Goal: Task Accomplishment & Management: Complete application form

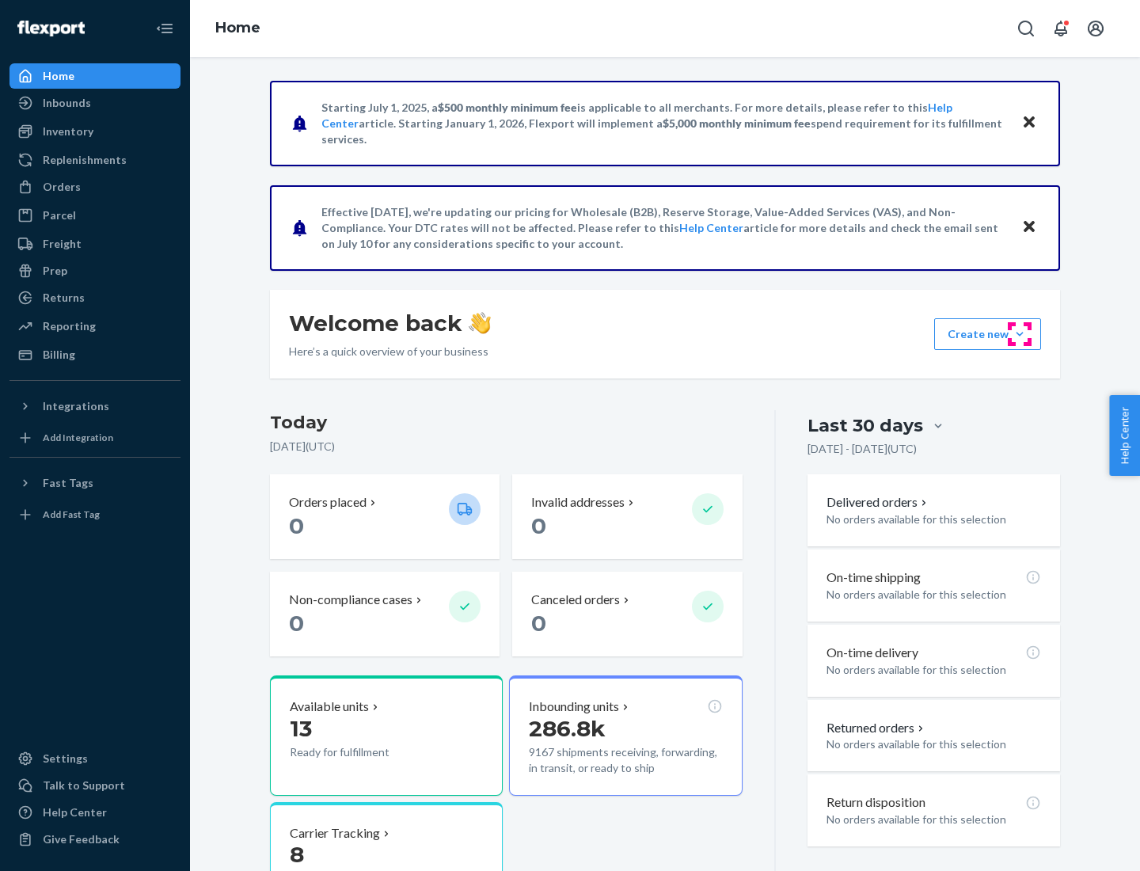
click at [1020, 334] on button "Create new Create new inbound Create new order Create new product" at bounding box center [987, 334] width 107 height 32
click at [95, 103] on div "Inbounds" at bounding box center [95, 103] width 168 height 22
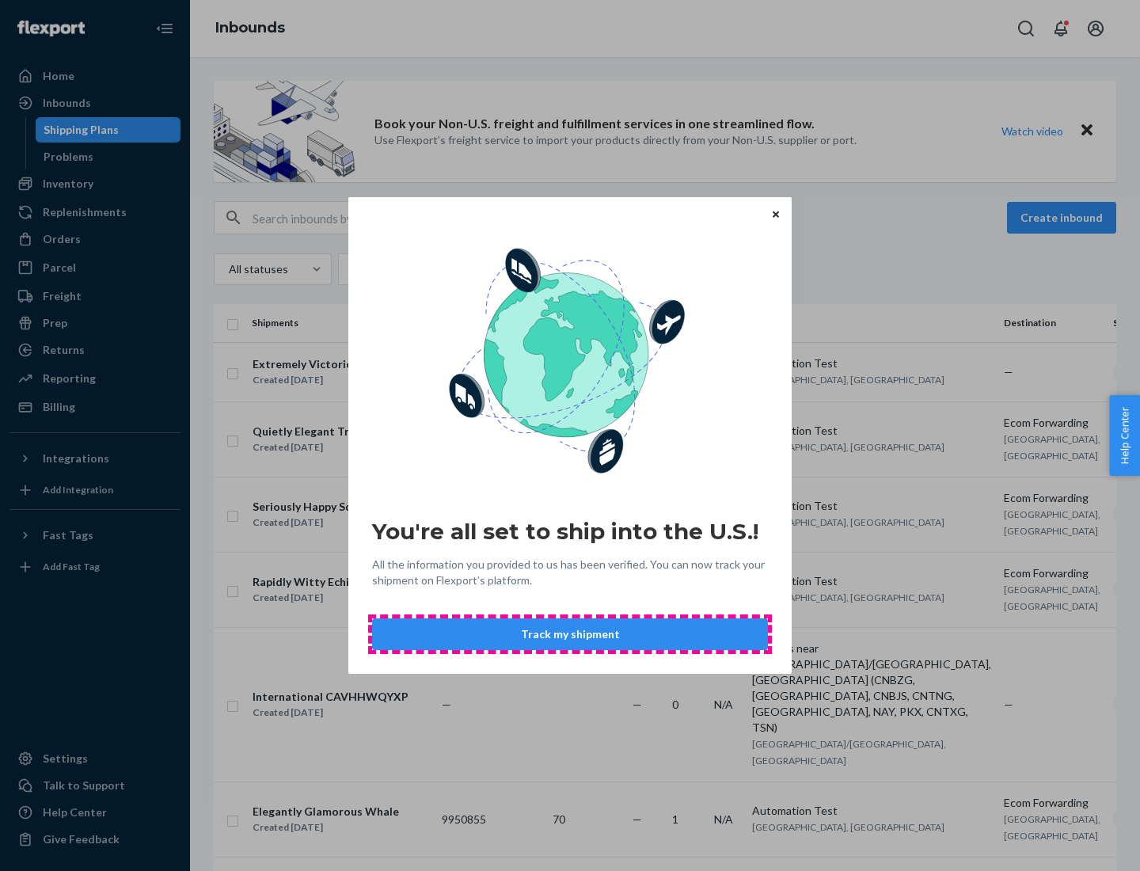
click at [570, 634] on button "Track my shipment" at bounding box center [570, 634] width 396 height 32
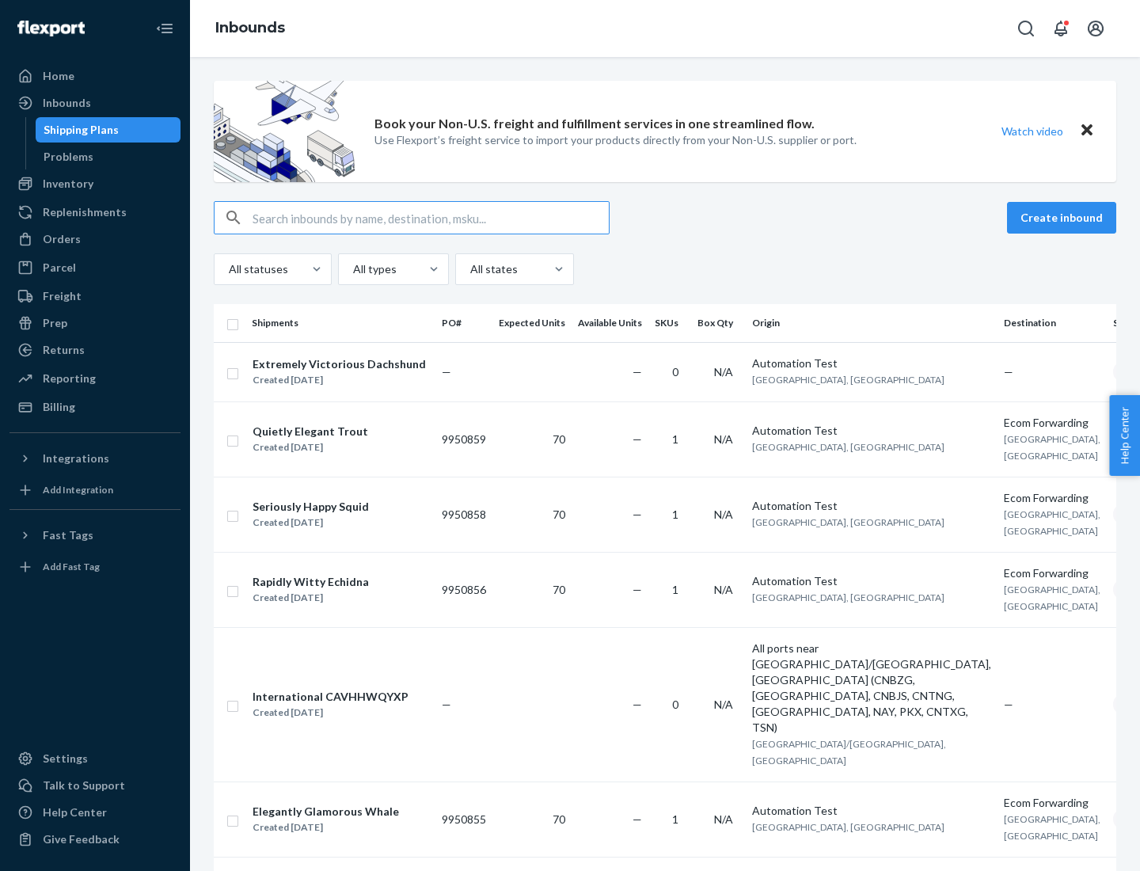
click at [1064, 218] on button "Create inbound" at bounding box center [1061, 218] width 109 height 32
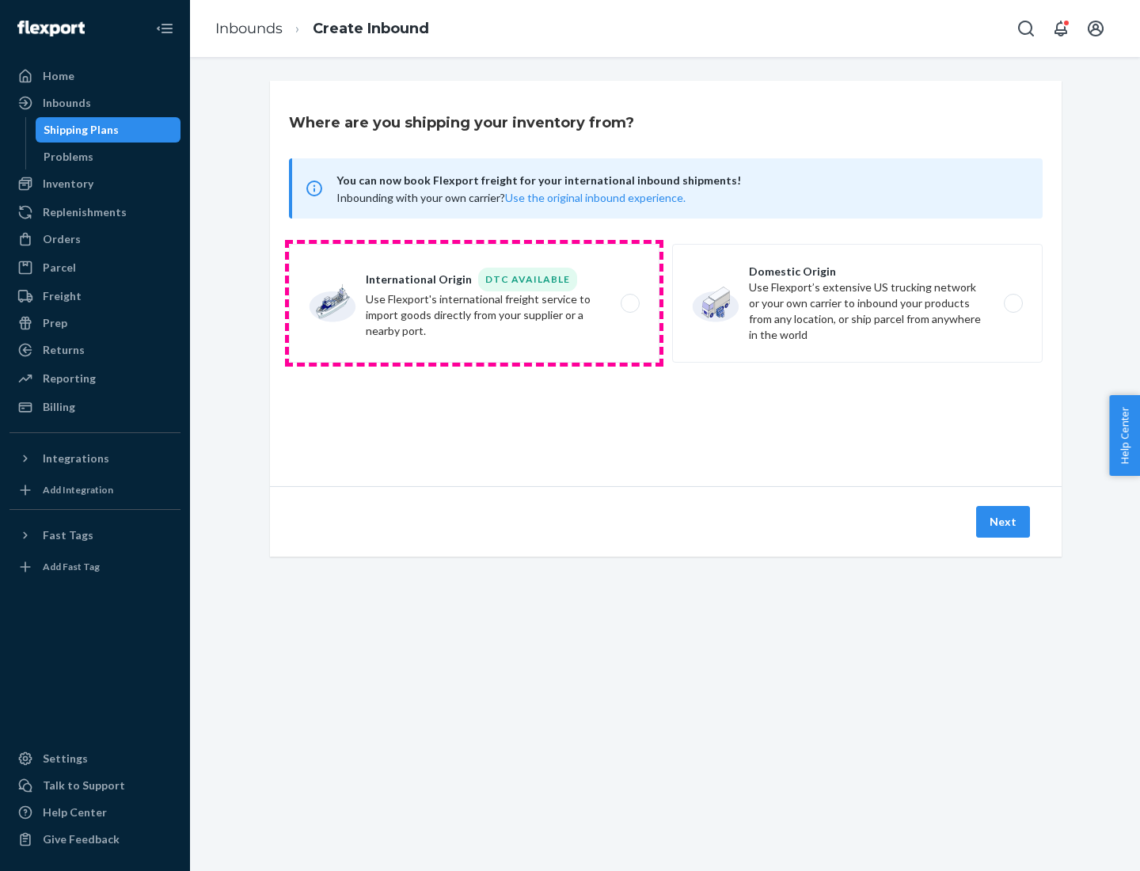
click at [474, 303] on label "International Origin DTC Available Use Flexport's international freight service…" at bounding box center [474, 303] width 370 height 119
click at [629, 303] on input "International Origin DTC Available Use Flexport's international freight service…" at bounding box center [634, 303] width 10 height 10
radio input "true"
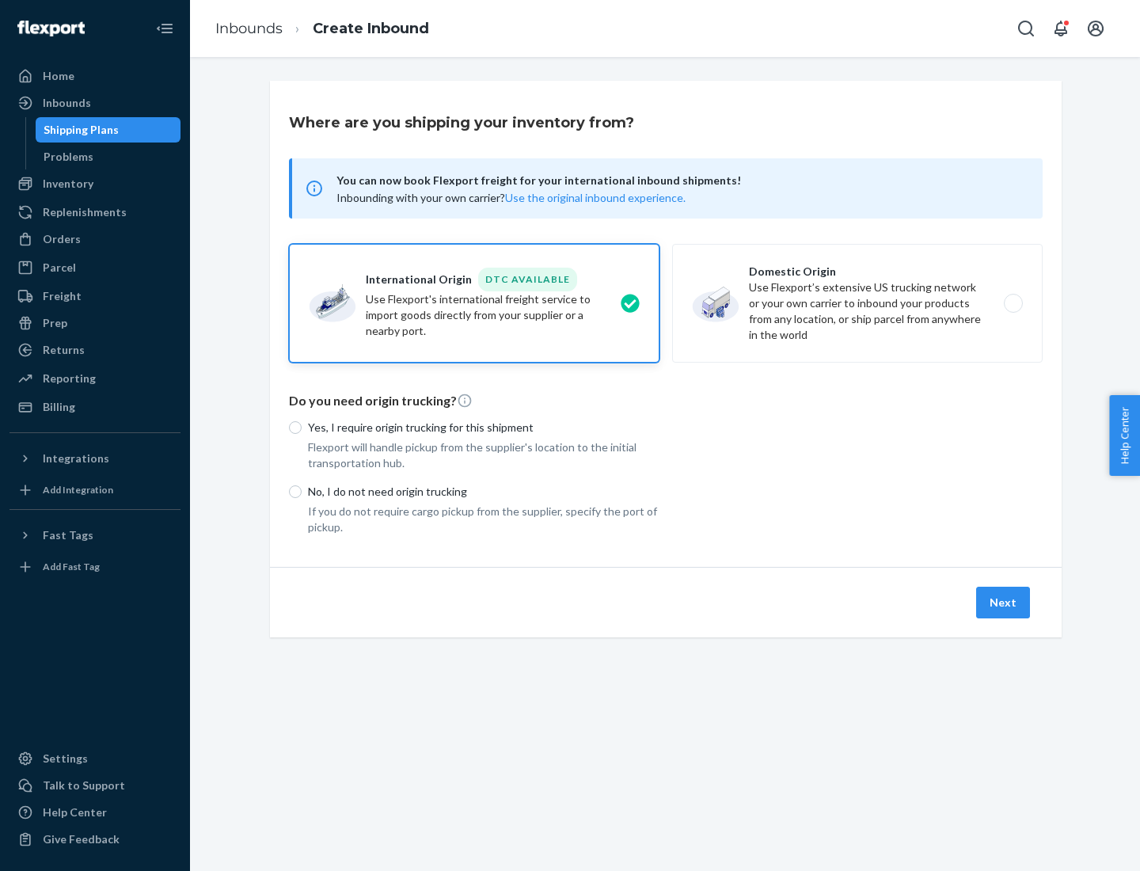
click at [484, 491] on p "No, I do not need origin trucking" at bounding box center [483, 492] width 351 height 16
click at [302, 491] on input "No, I do not need origin trucking" at bounding box center [295, 491] width 13 height 13
radio input "true"
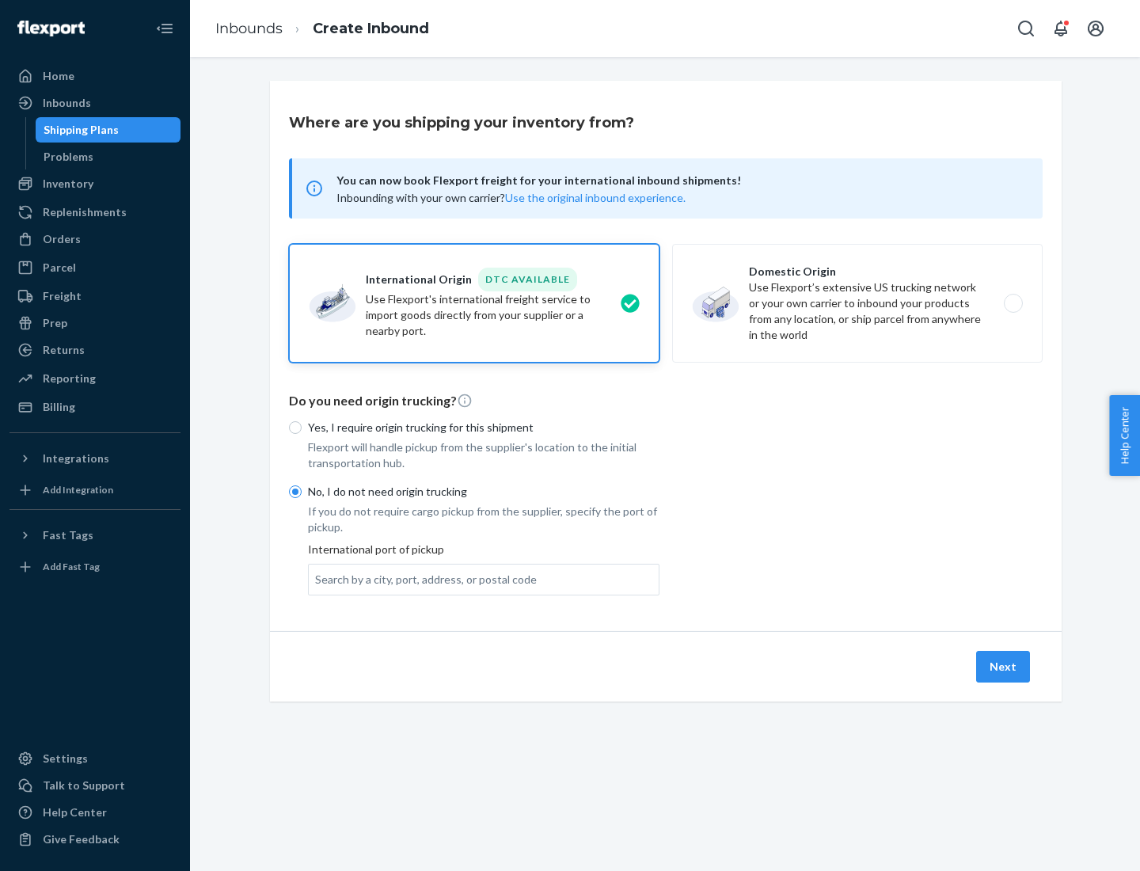
click at [422, 579] on div "Search by a city, port, address, or postal code" at bounding box center [426, 580] width 222 height 16
click at [317, 579] on input "Search by a city, port, address, or postal code" at bounding box center [316, 580] width 2 height 16
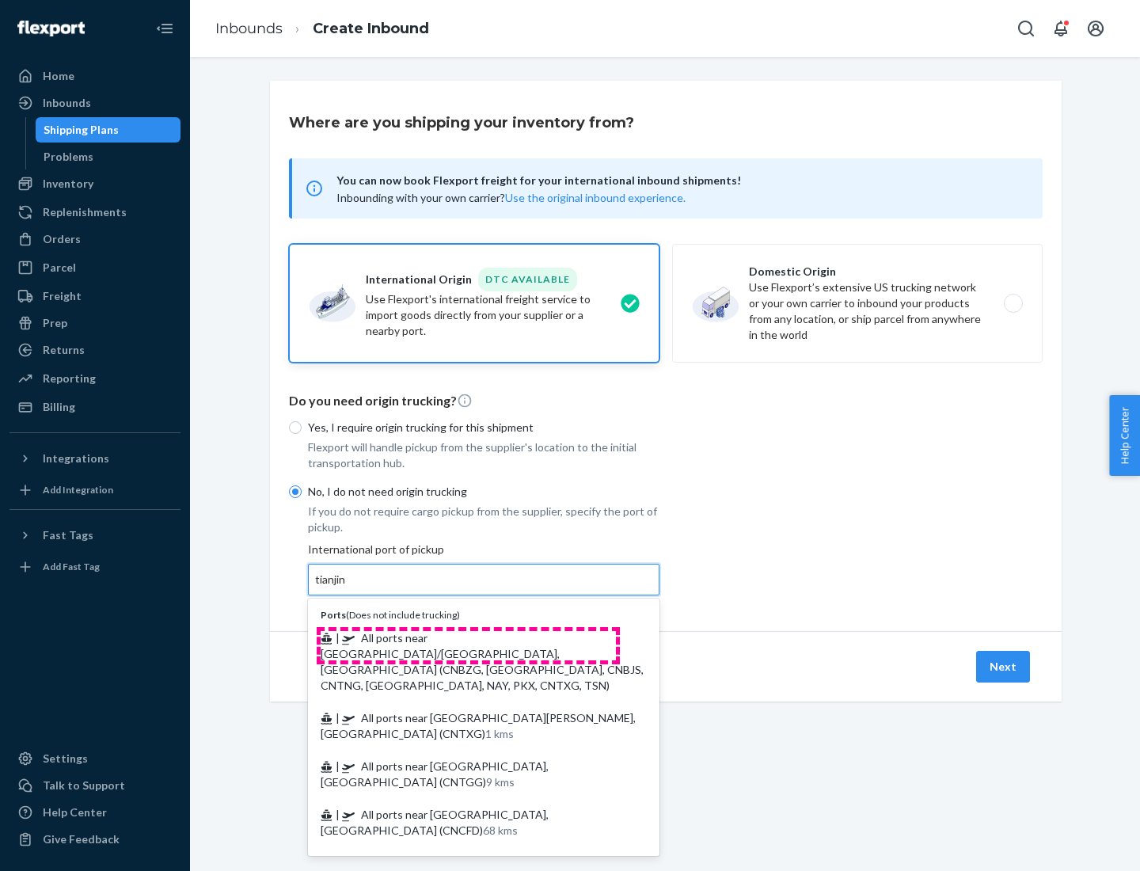
click at [468, 637] on span "| All ports near [GEOGRAPHIC_DATA]/[GEOGRAPHIC_DATA], [GEOGRAPHIC_DATA] (CNBZG,…" at bounding box center [482, 661] width 323 height 61
click at [348, 587] on input "tianjin" at bounding box center [331, 580] width 32 height 16
type input "All ports near [GEOGRAPHIC_DATA]/[GEOGRAPHIC_DATA], [GEOGRAPHIC_DATA] (CNBZG, […"
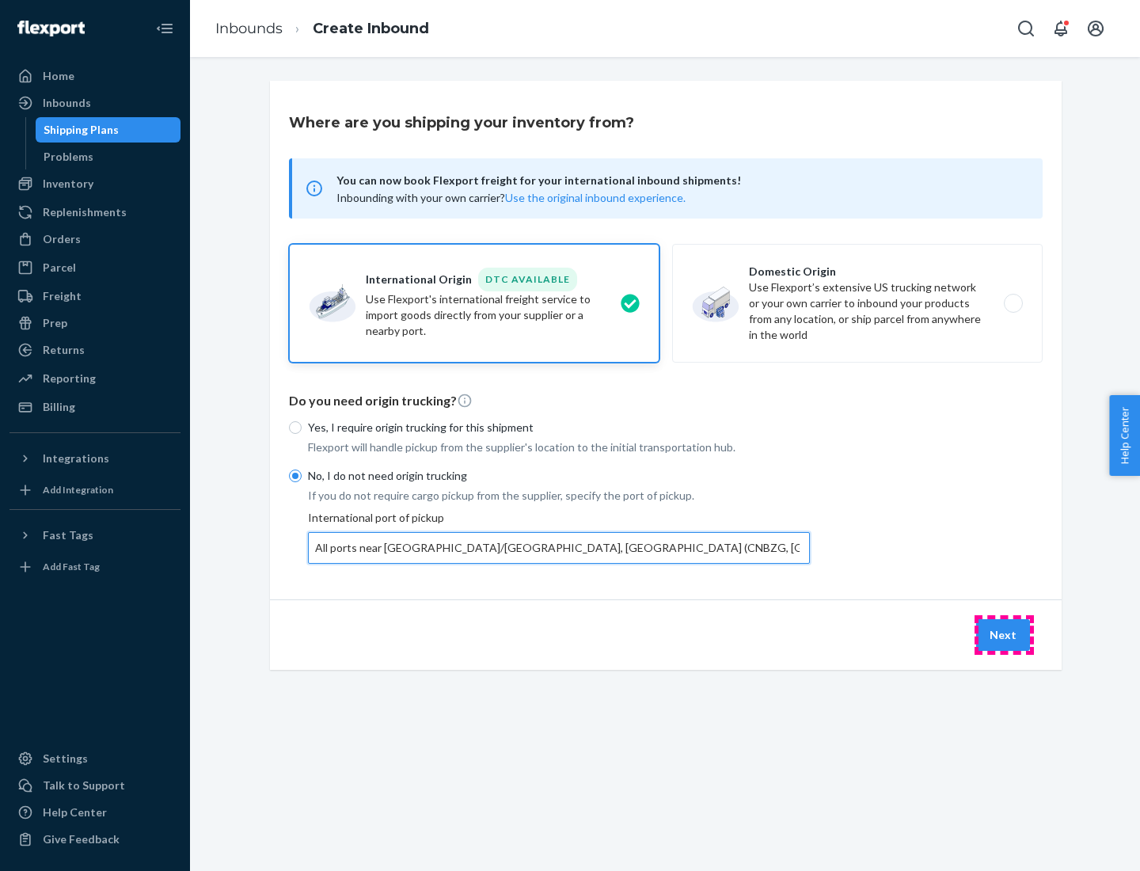
click at [1004, 634] on button "Next" at bounding box center [1003, 635] width 54 height 32
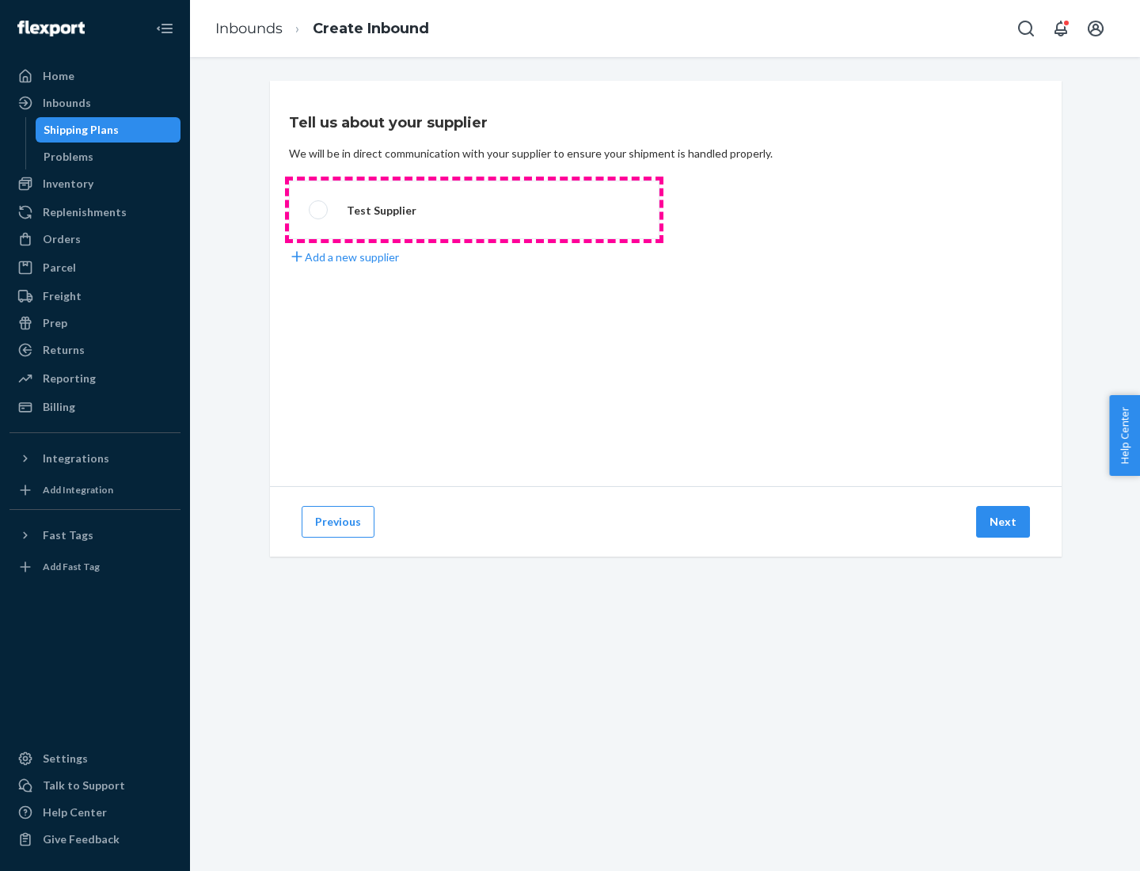
click at [474, 210] on label "Test Supplier" at bounding box center [474, 209] width 370 height 59
click at [319, 210] on input "Test Supplier" at bounding box center [314, 210] width 10 height 10
radio input "true"
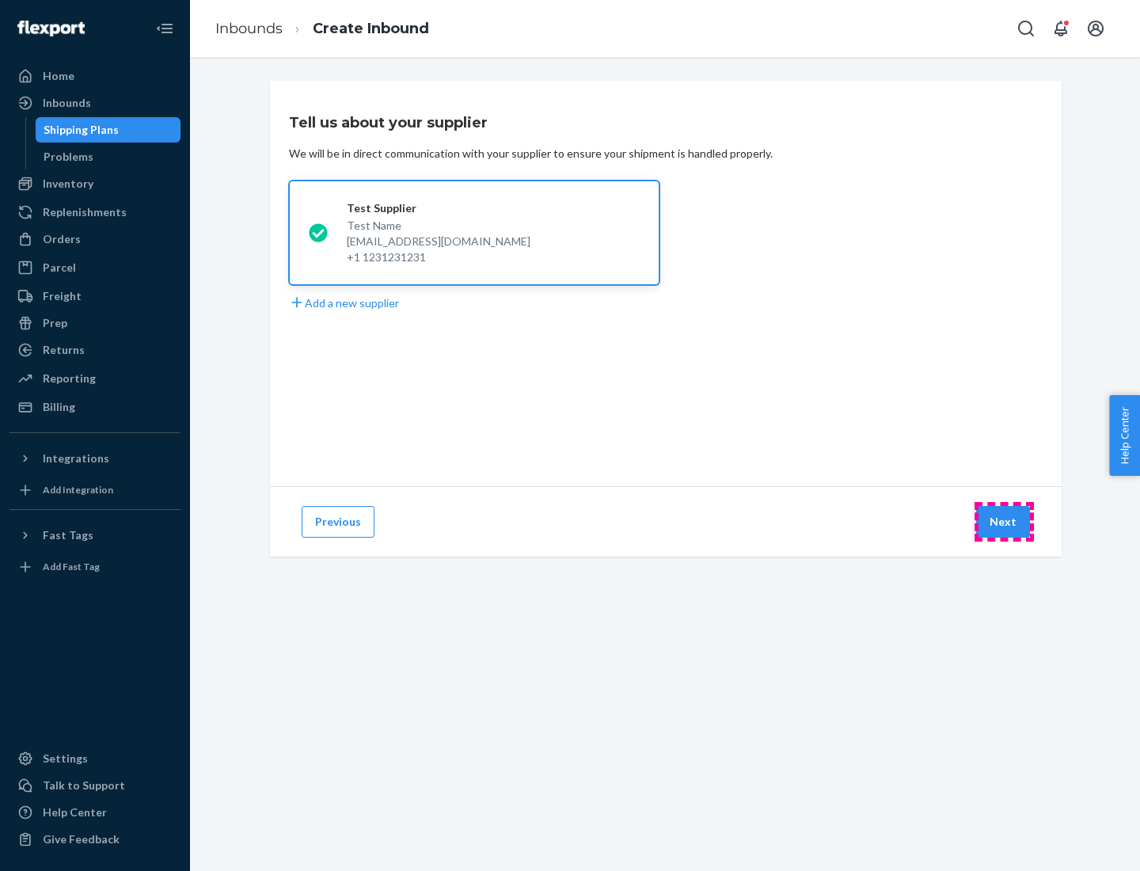
click at [1004, 522] on button "Next" at bounding box center [1003, 522] width 54 height 32
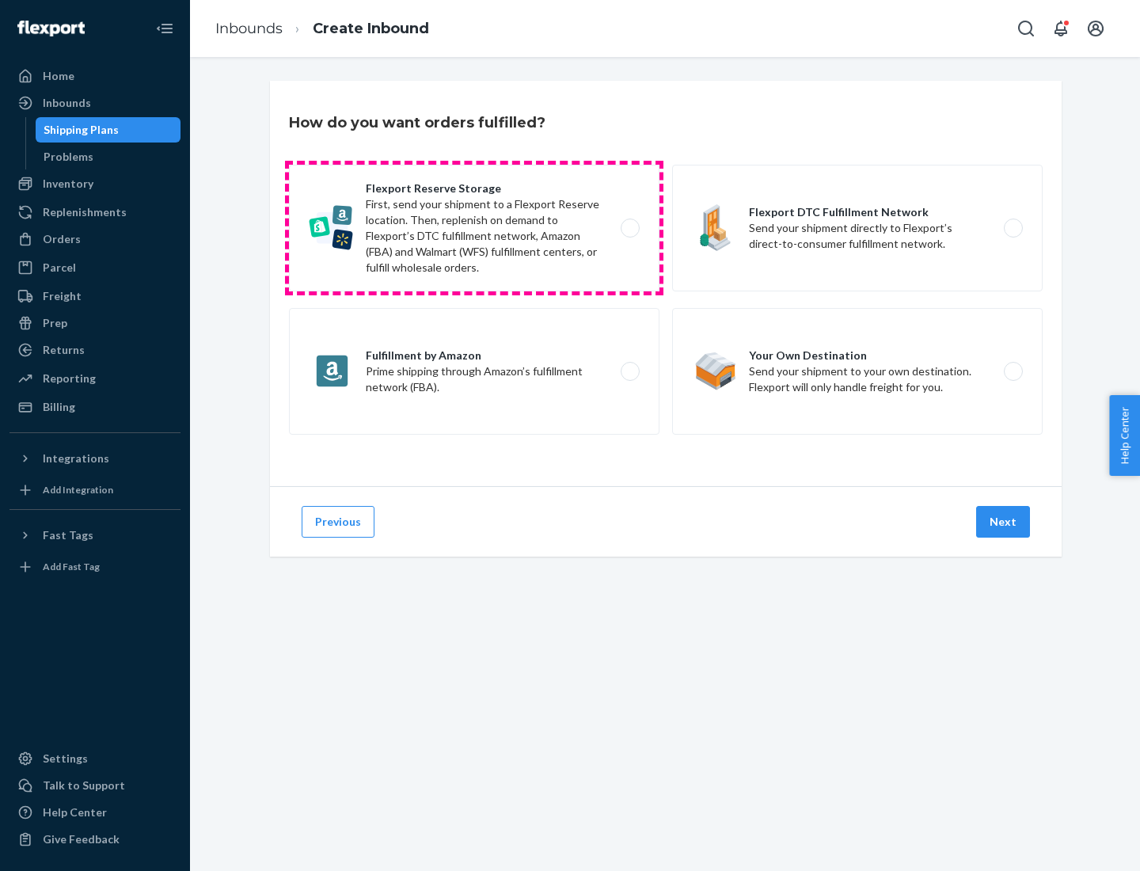
click at [474, 228] on label "Flexport Reserve Storage First, send your shipment to a Flexport Reserve locati…" at bounding box center [474, 228] width 370 height 127
click at [629, 228] on input "Flexport Reserve Storage First, send your shipment to a Flexport Reserve locati…" at bounding box center [634, 228] width 10 height 10
radio input "true"
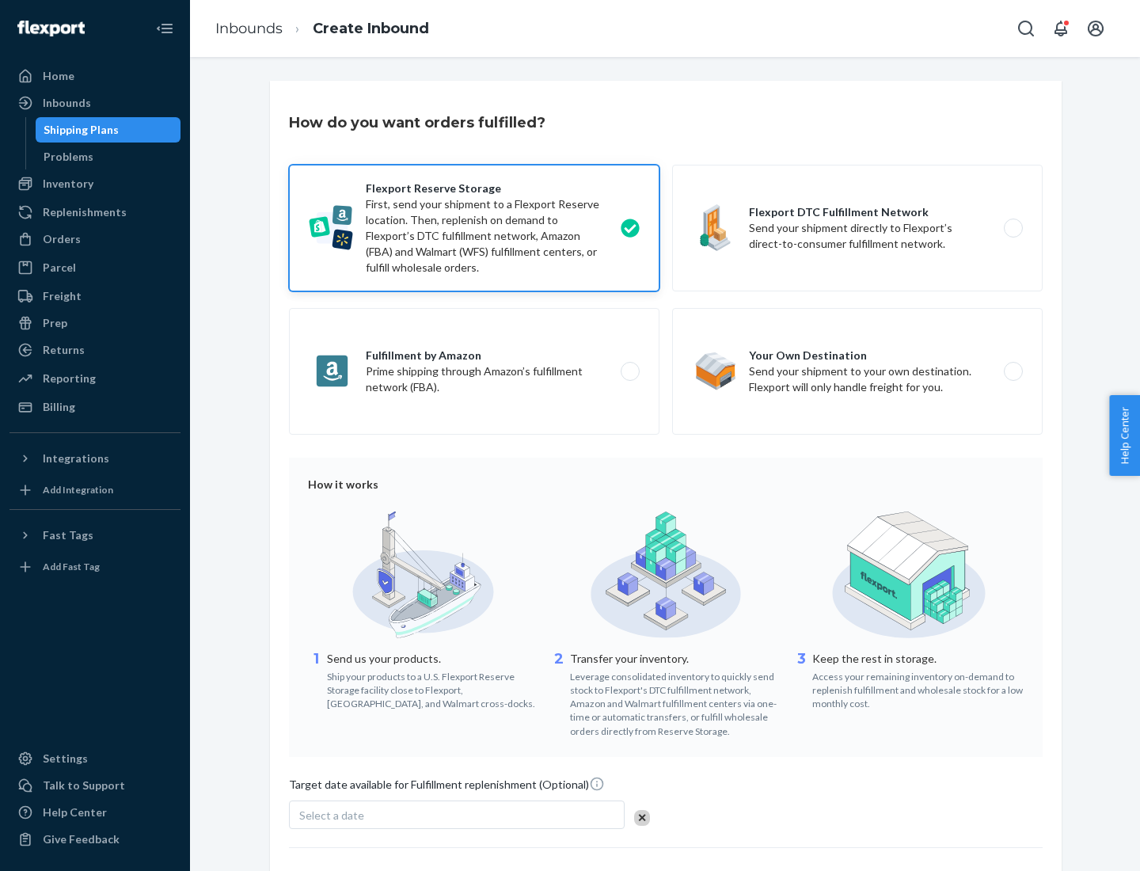
scroll to position [130, 0]
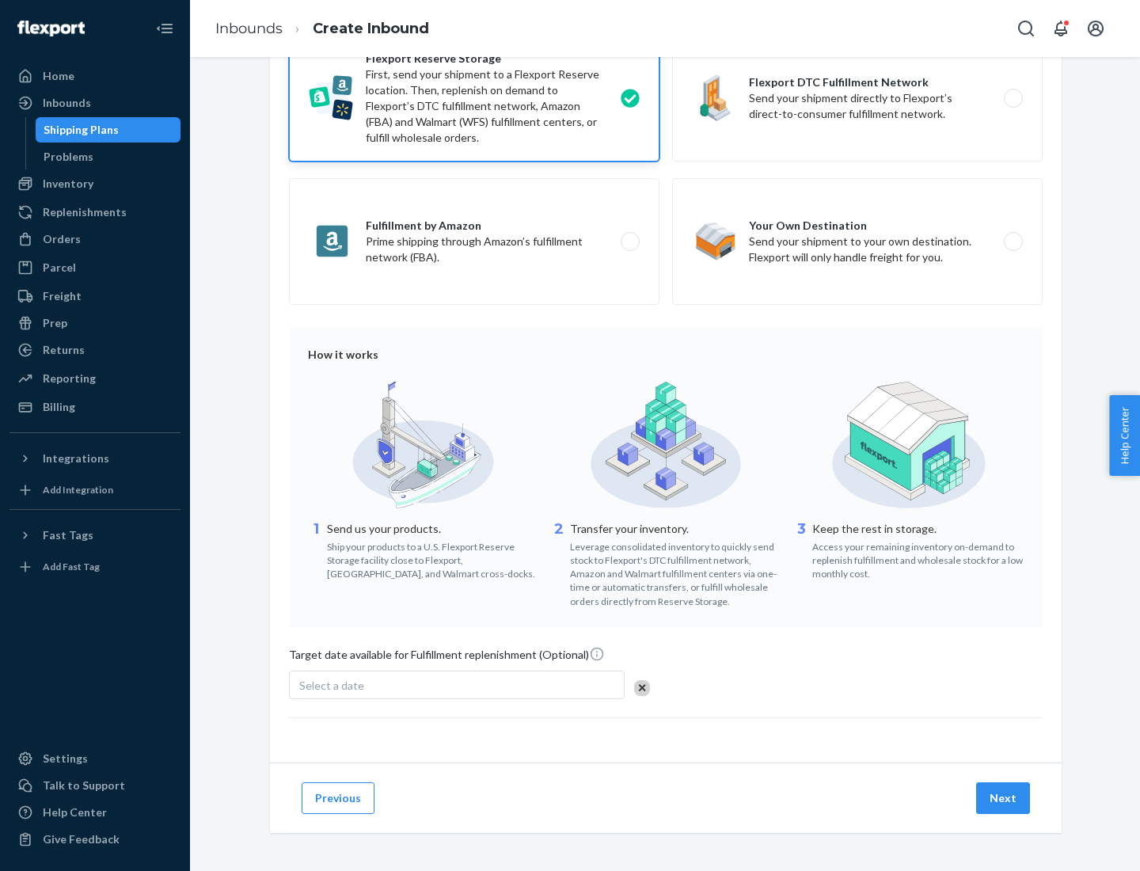
click at [1004, 797] on button "Next" at bounding box center [1003, 798] width 54 height 32
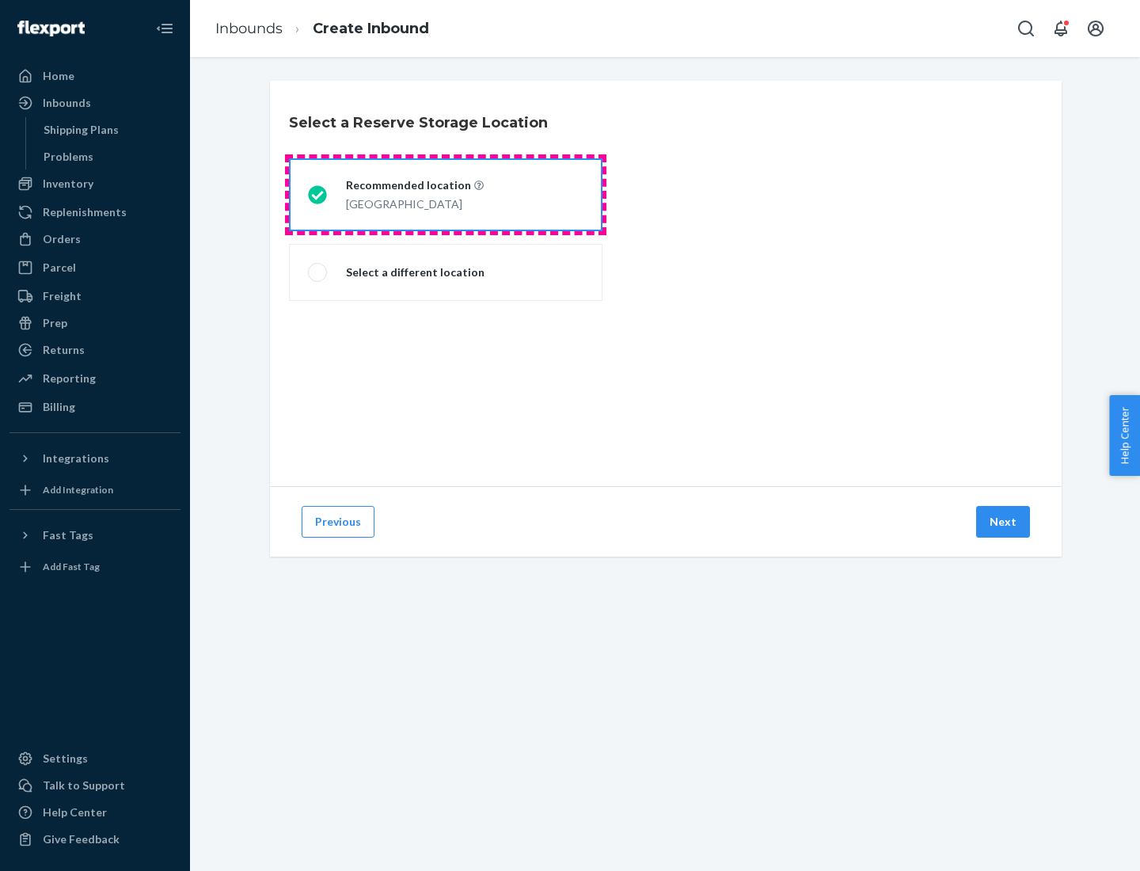
click at [446, 195] on div "[GEOGRAPHIC_DATA]" at bounding box center [415, 202] width 138 height 19
click at [318, 195] on input "Recommended location [GEOGRAPHIC_DATA]" at bounding box center [313, 195] width 10 height 10
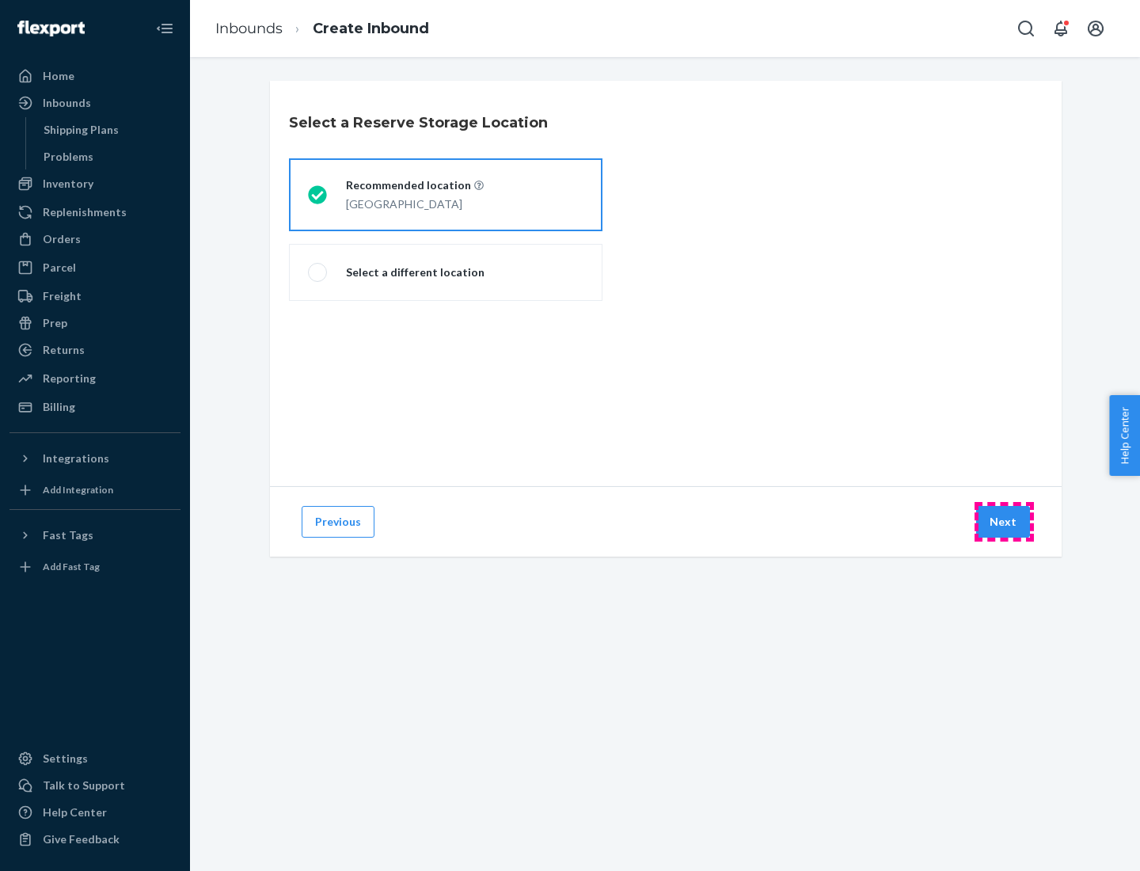
click at [1004, 522] on button "Next" at bounding box center [1003, 522] width 54 height 32
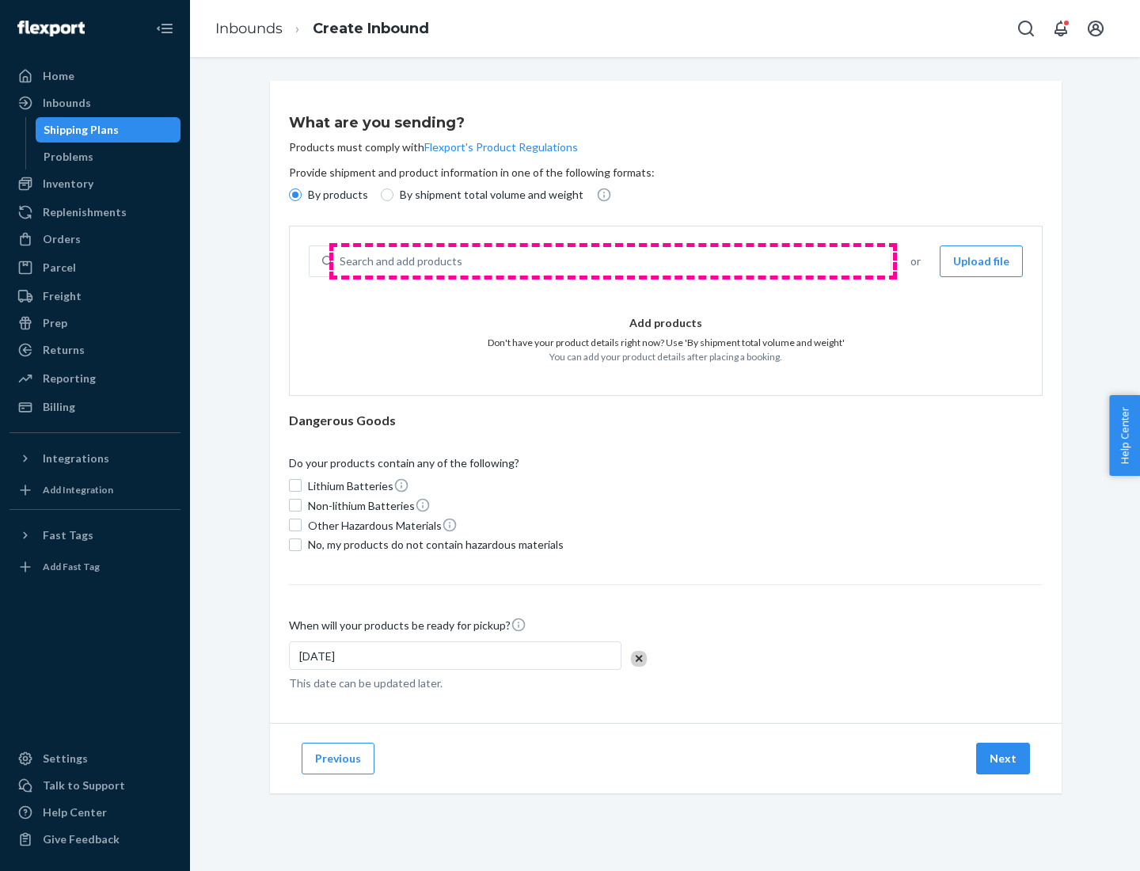
click at [613, 261] on div "Search and add products" at bounding box center [611, 261] width 557 height 28
click at [341, 261] on input "Search and add products" at bounding box center [341, 261] width 2 height 16
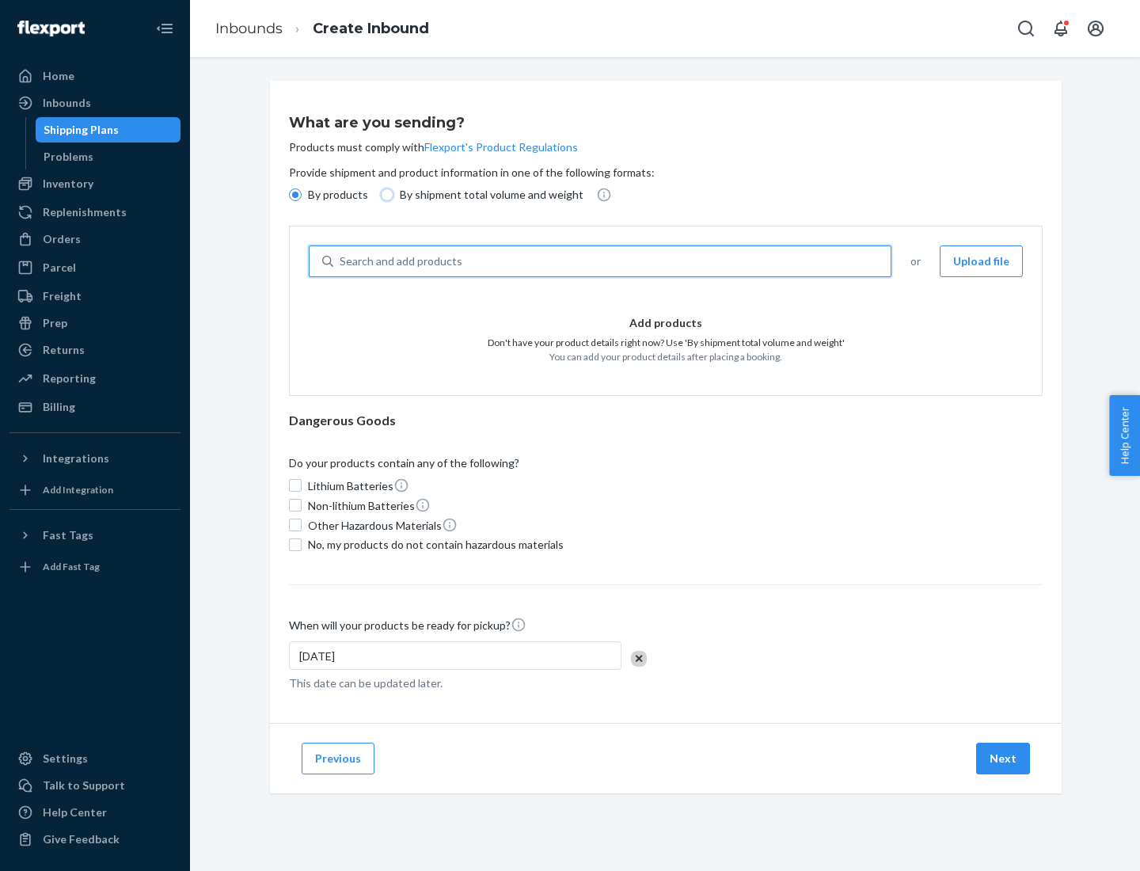
click at [385, 195] on input "By shipment total volume and weight" at bounding box center [387, 194] width 13 height 13
radio input "true"
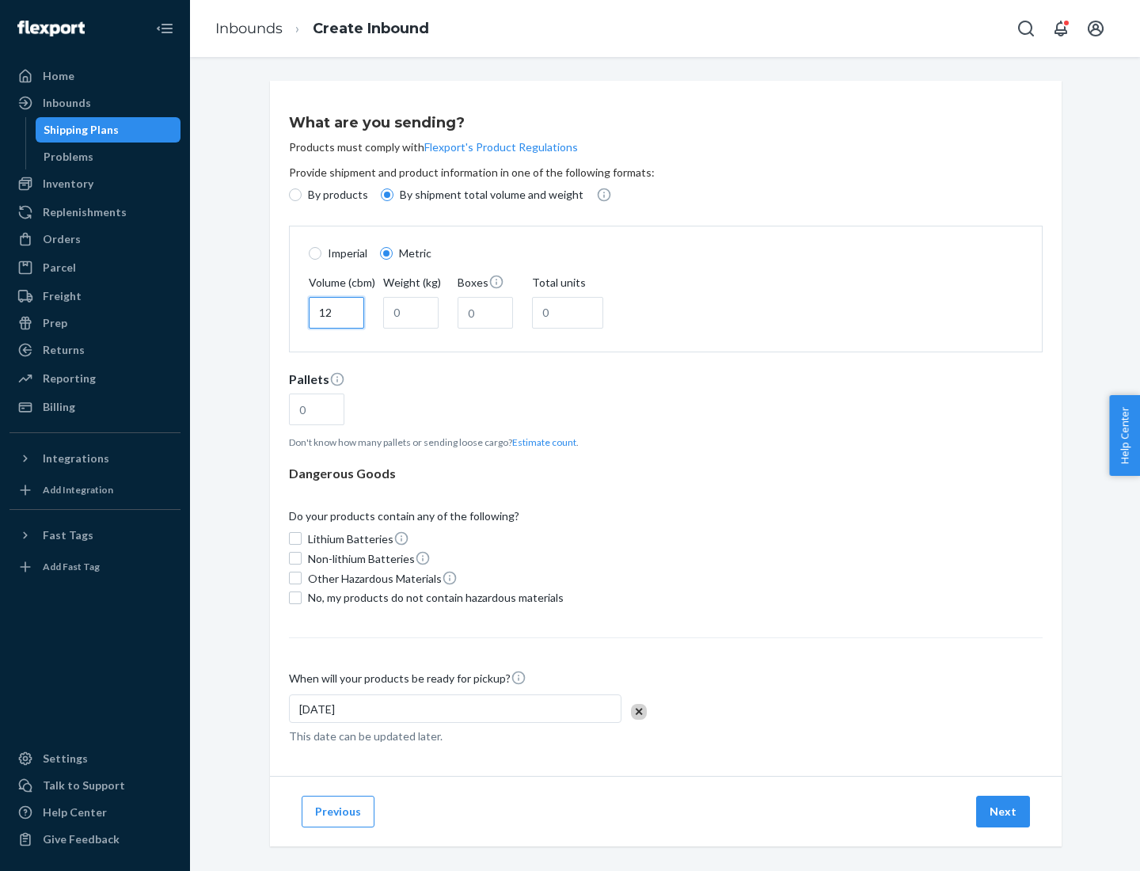
type input "12"
type input "22"
type input "222"
type input "121"
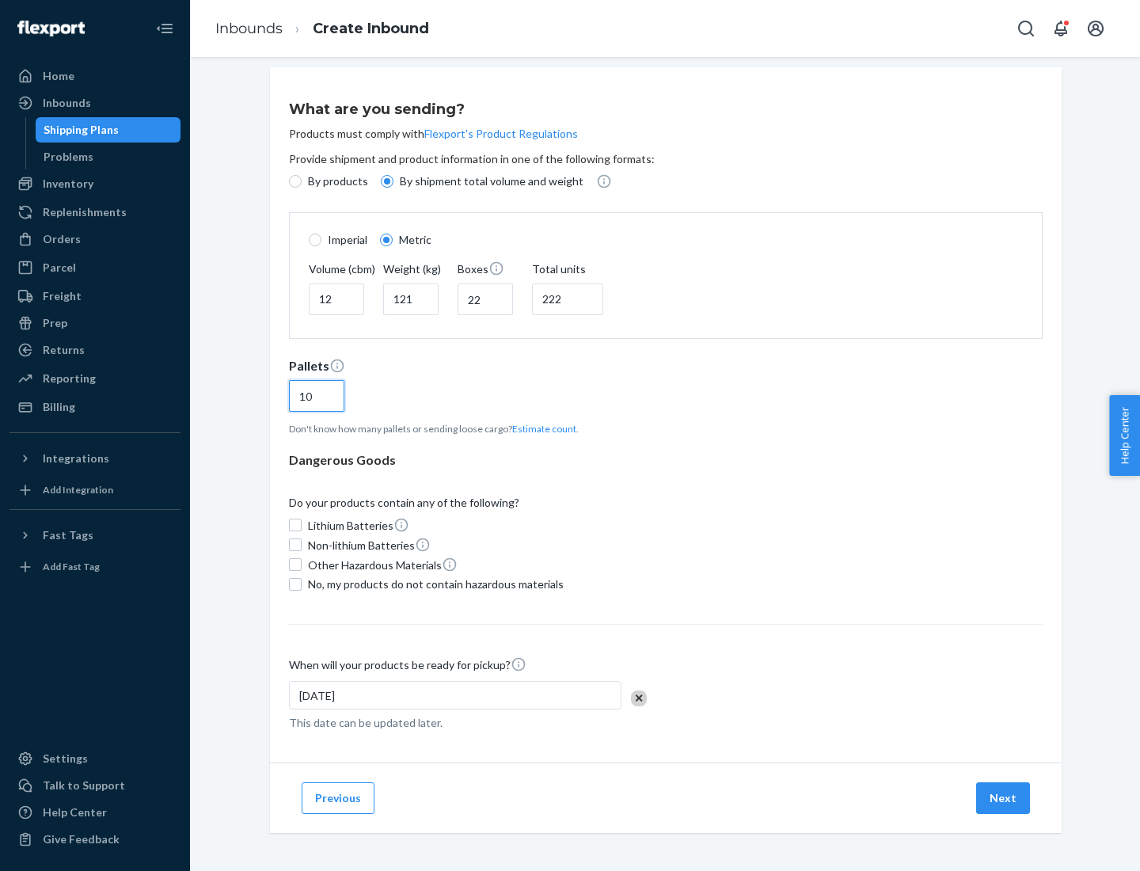
type input "10"
click at [433, 583] on span "No, my products do not contain hazardous materials" at bounding box center [436, 584] width 256 height 16
click at [302, 583] on input "No, my products do not contain hazardous materials" at bounding box center [295, 584] width 13 height 13
checkbox input "true"
click at [1004, 797] on button "Next" at bounding box center [1003, 798] width 54 height 32
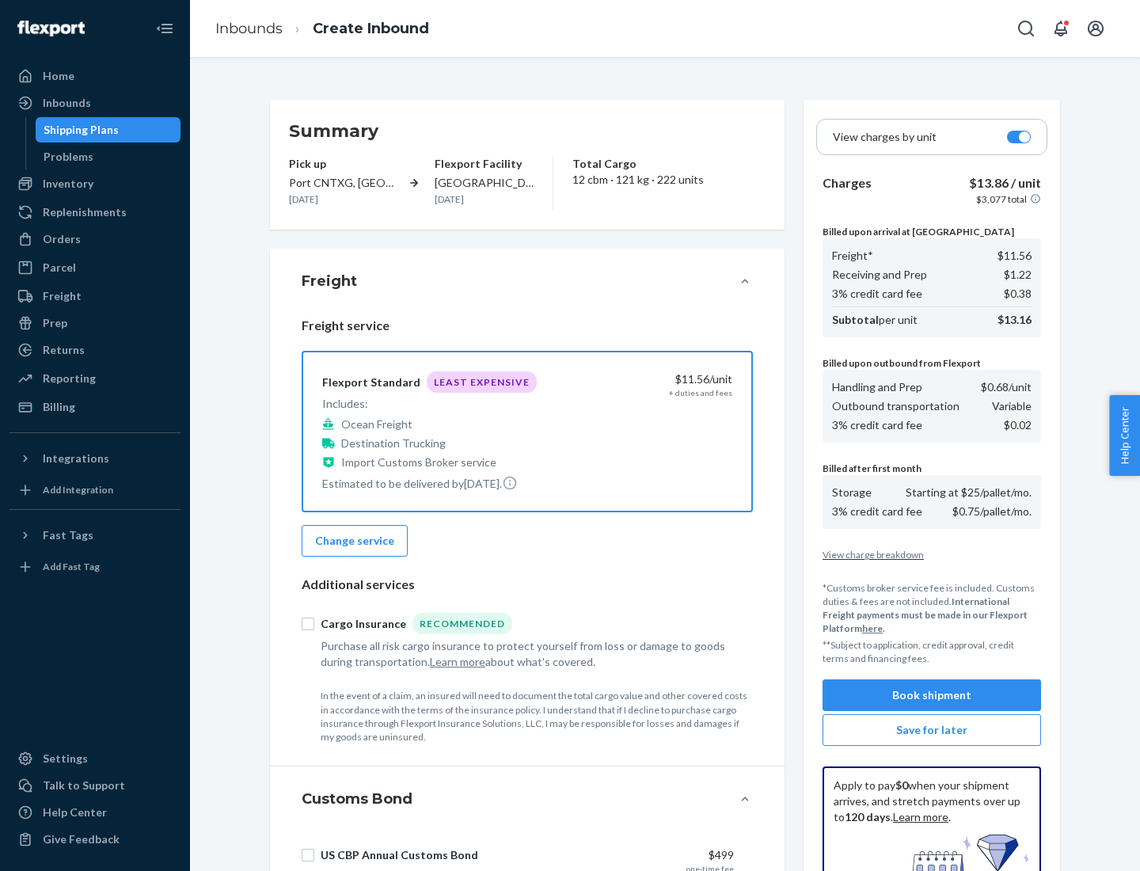
scroll to position [231, 0]
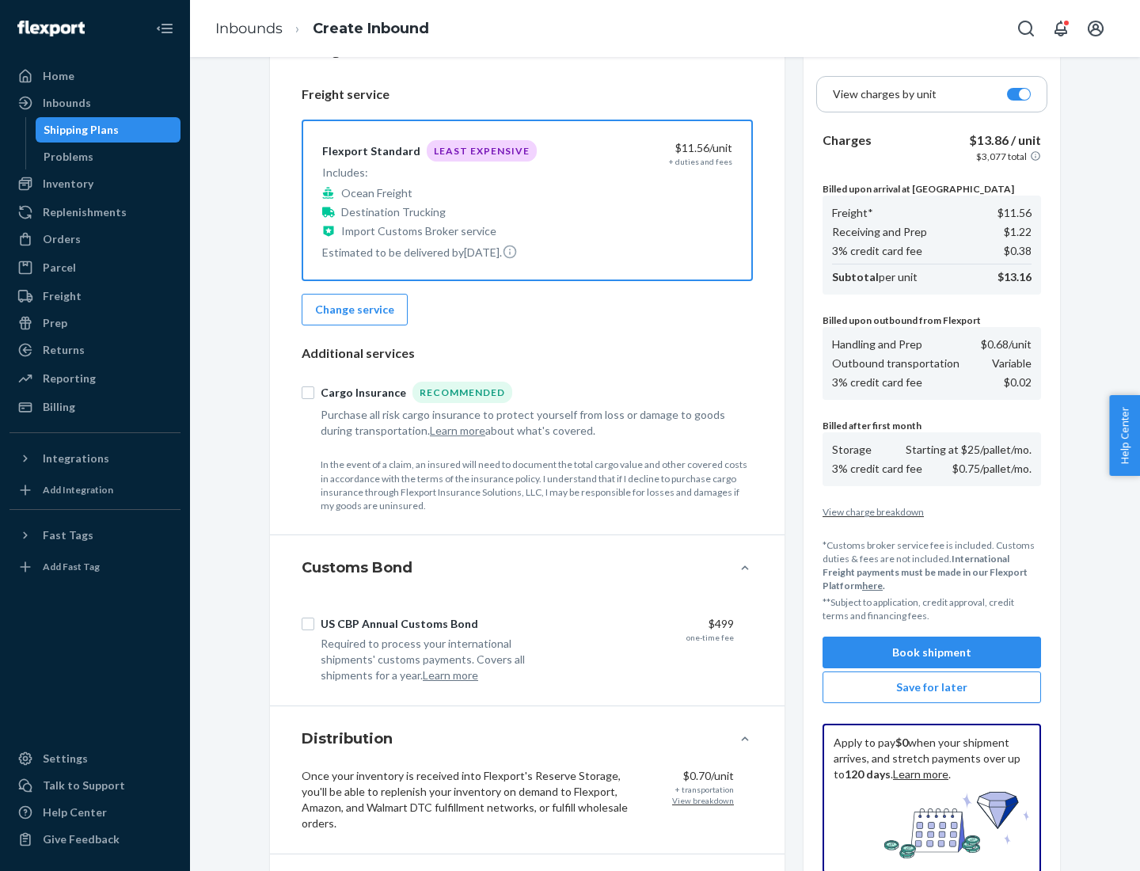
click at [932, 652] on button "Book shipment" at bounding box center [931, 652] width 218 height 32
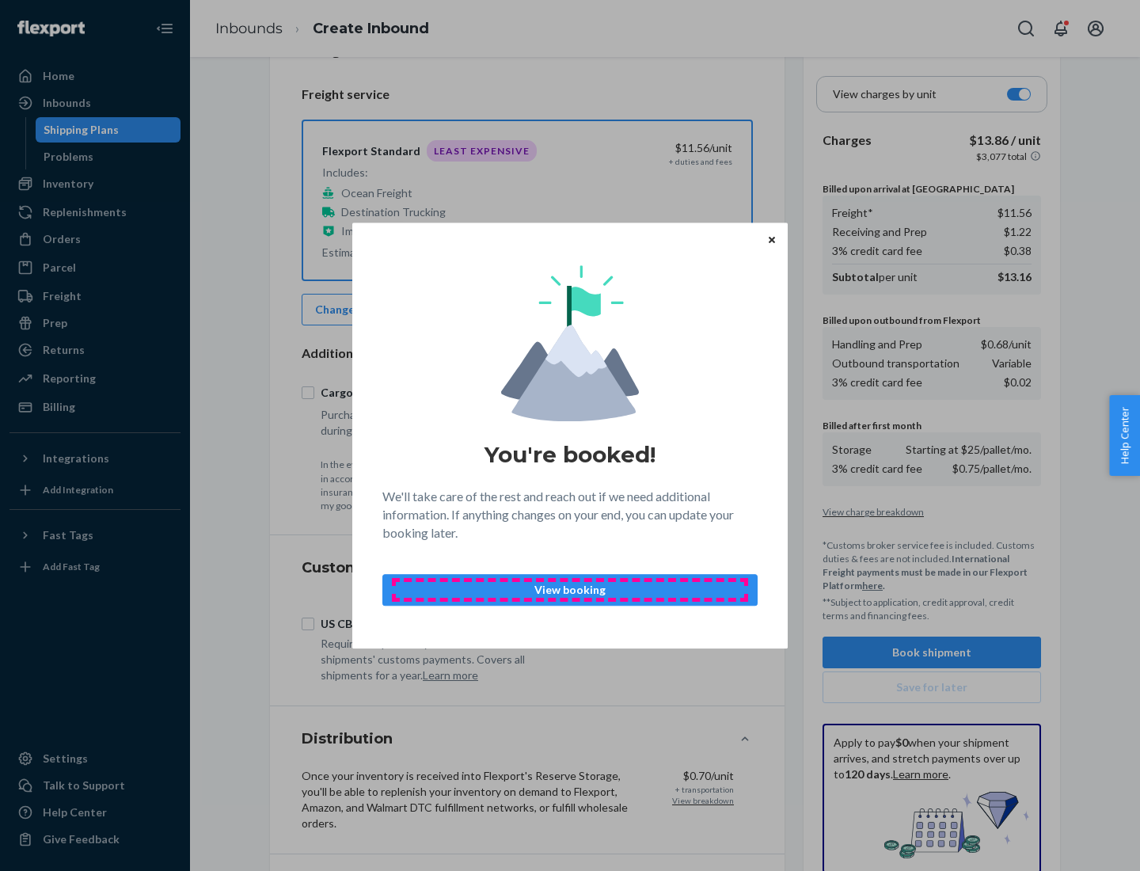
click at [570, 589] on p "View booking" at bounding box center [570, 590] width 348 height 16
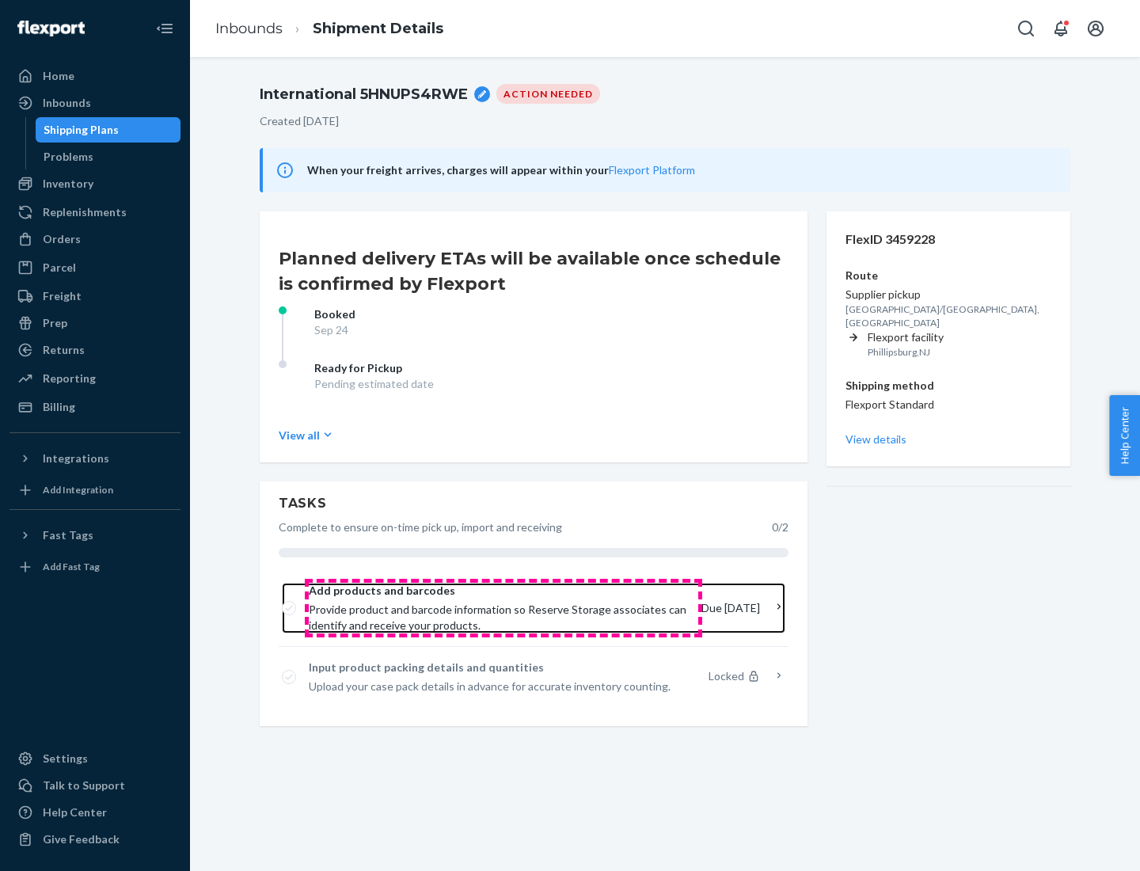
click at [503, 608] on span "Provide product and barcode information so Reserve Storage associates can ident…" at bounding box center [499, 618] width 380 height 32
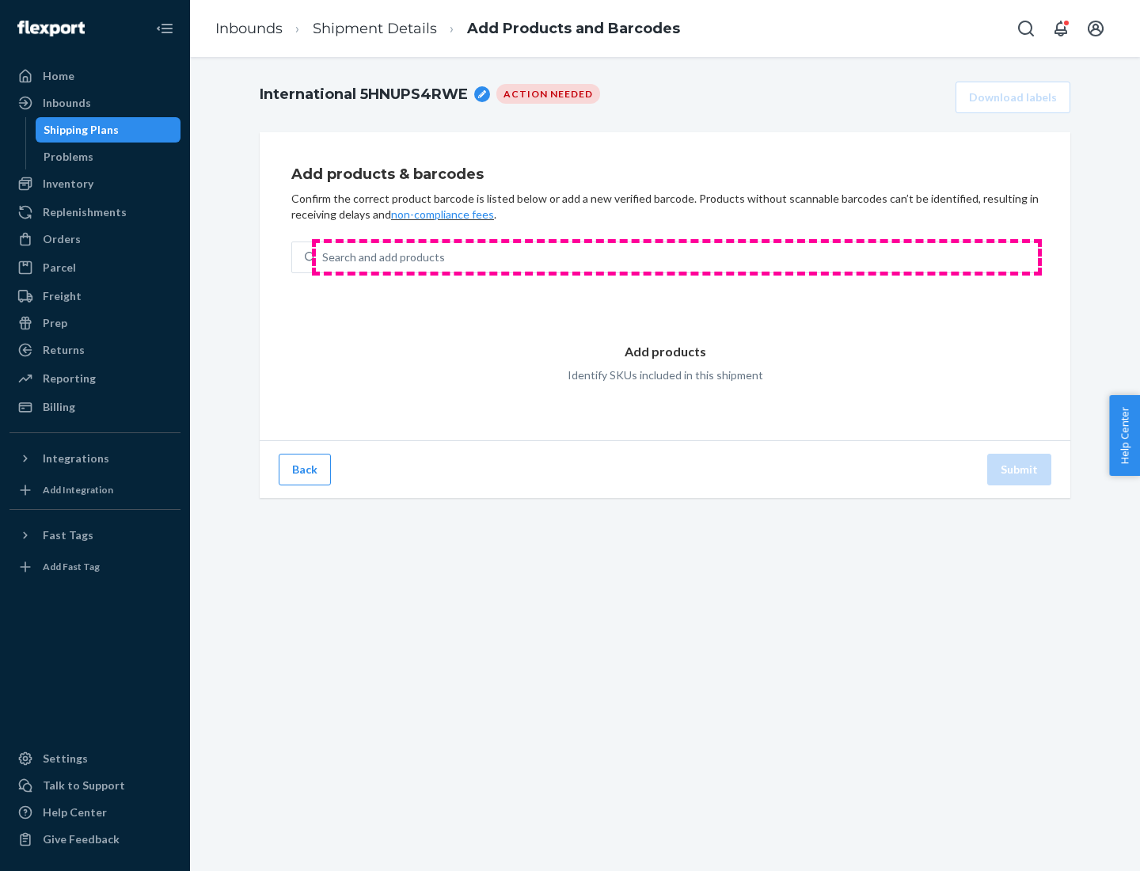
click at [677, 257] on div "Search and add products" at bounding box center [677, 257] width 722 height 28
click at [324, 257] on input "Search and add products" at bounding box center [323, 257] width 2 height 16
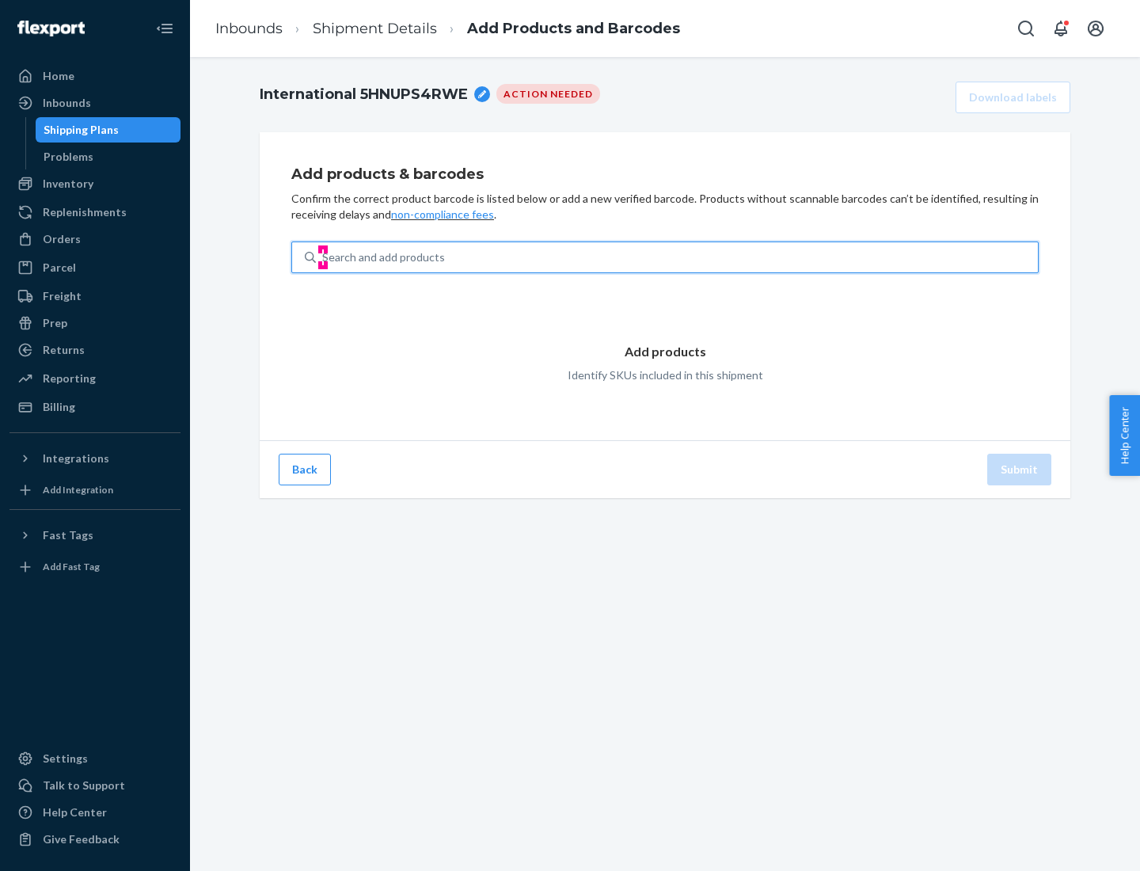
type input "test"
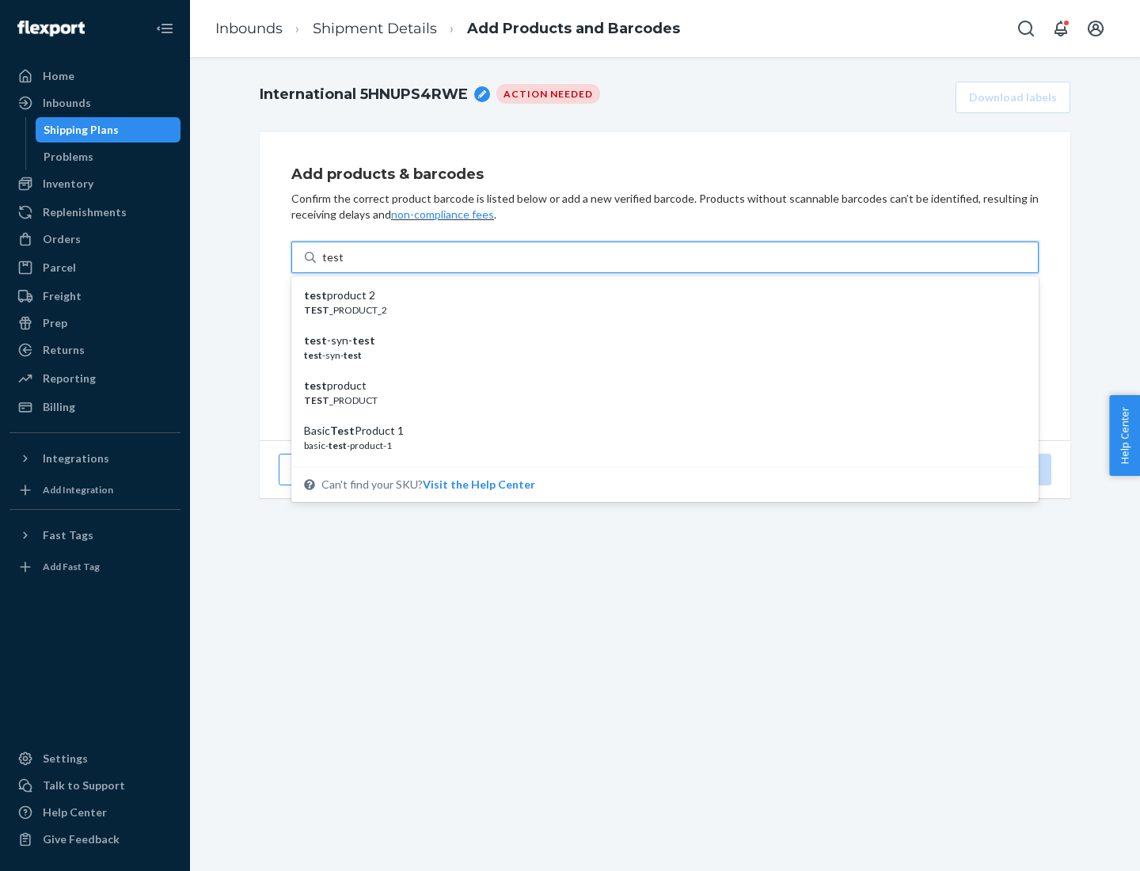
scroll to position [59, 0]
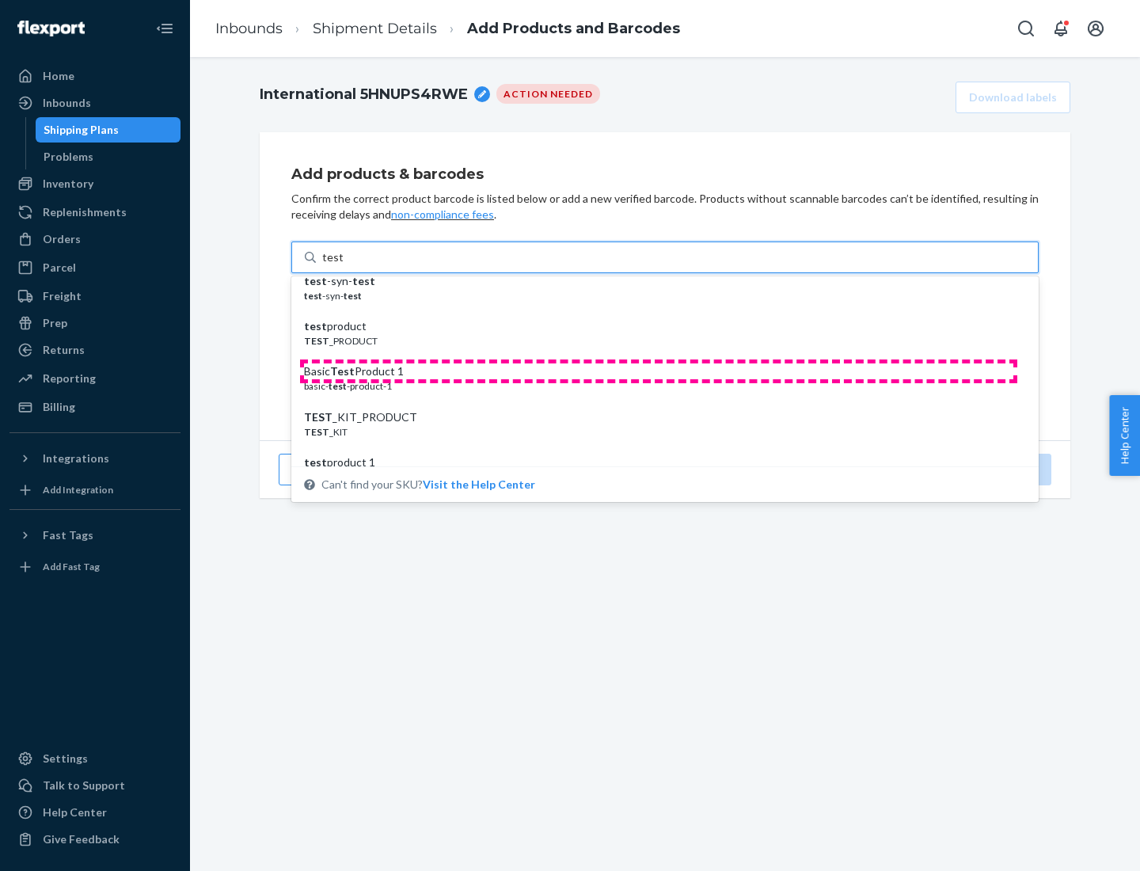
click at [659, 371] on div "Basic Test Product 1" at bounding box center [658, 371] width 709 height 16
click at [343, 265] on input "test" at bounding box center [332, 257] width 21 height 16
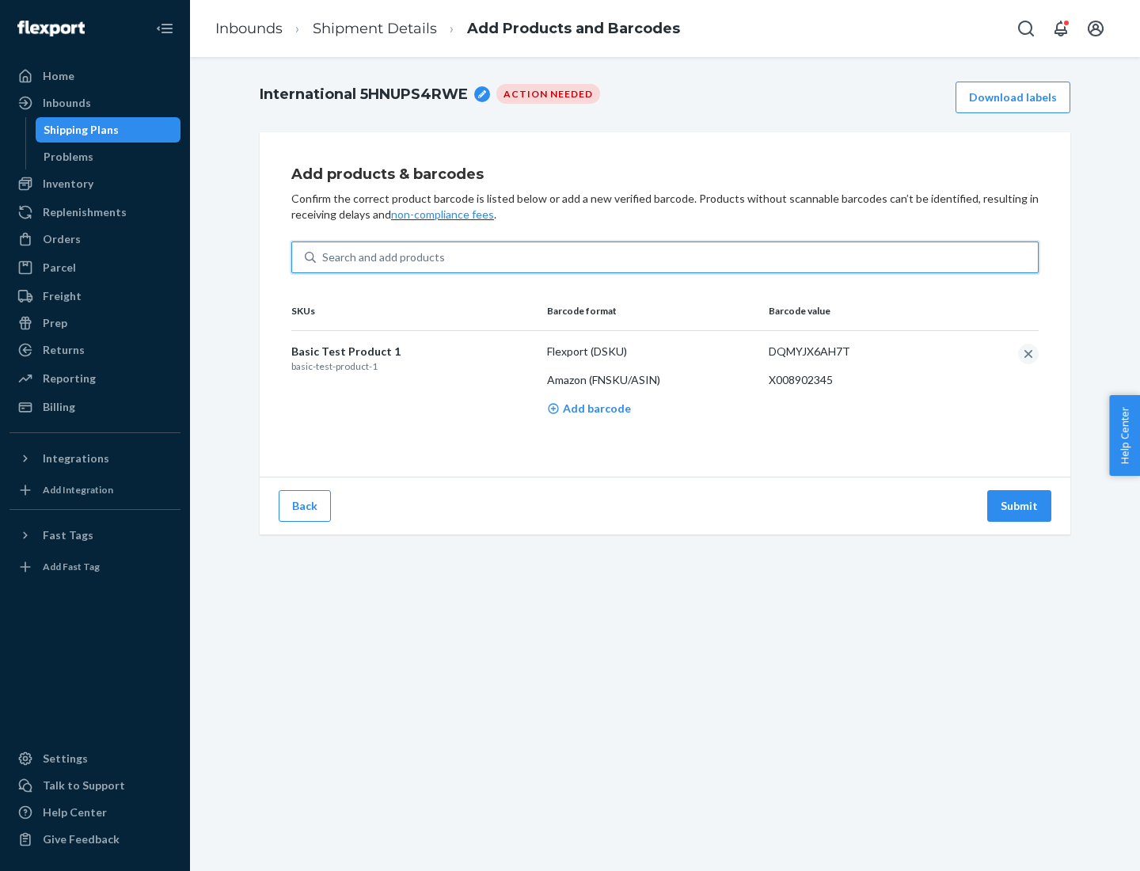
click at [1020, 505] on button "Submit" at bounding box center [1019, 506] width 64 height 32
